Goal: Information Seeking & Learning: Learn about a topic

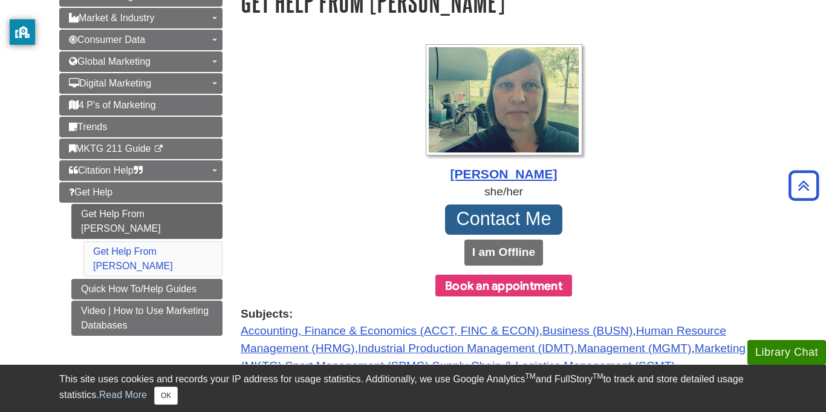
scroll to position [163, 0]
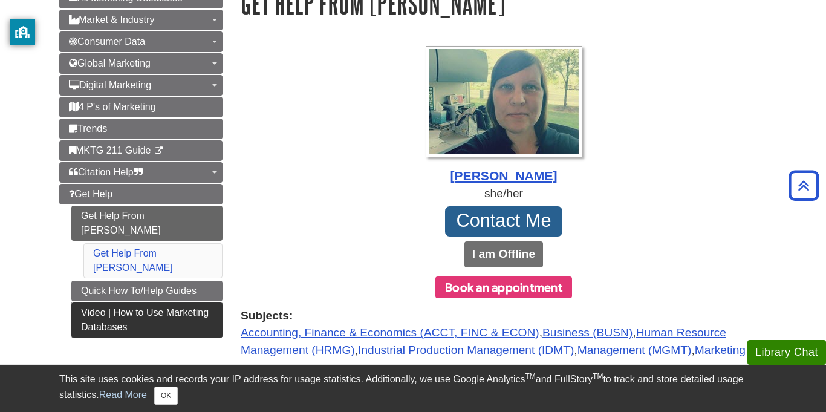
click at [155, 302] on link "Video | How to Use Marketing Databases" at bounding box center [146, 319] width 151 height 35
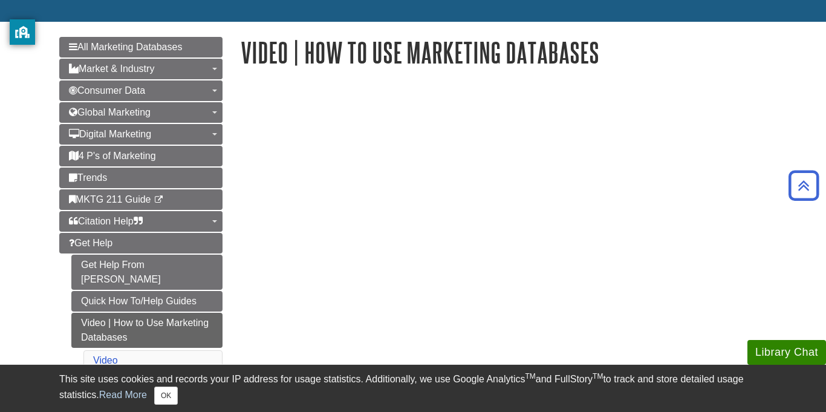
scroll to position [67, 0]
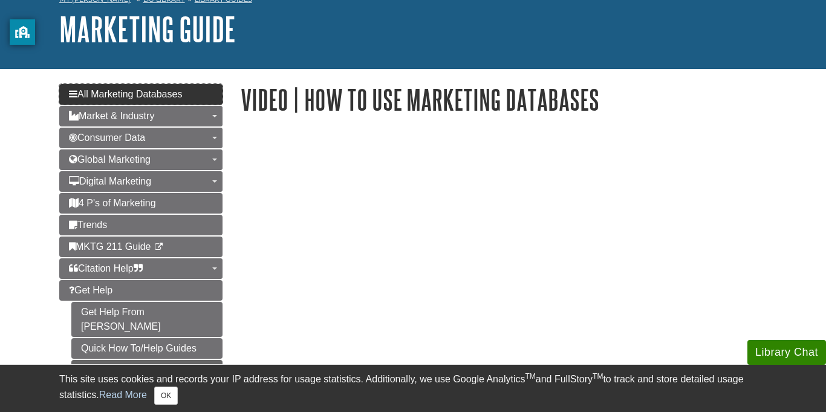
click at [164, 99] on span "All Marketing Databases" at bounding box center [125, 94] width 113 height 10
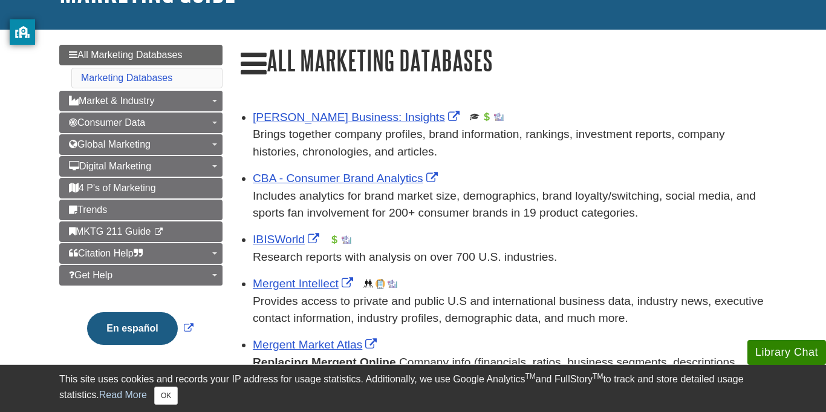
scroll to position [111, 0]
